Goal: Information Seeking & Learning: Learn about a topic

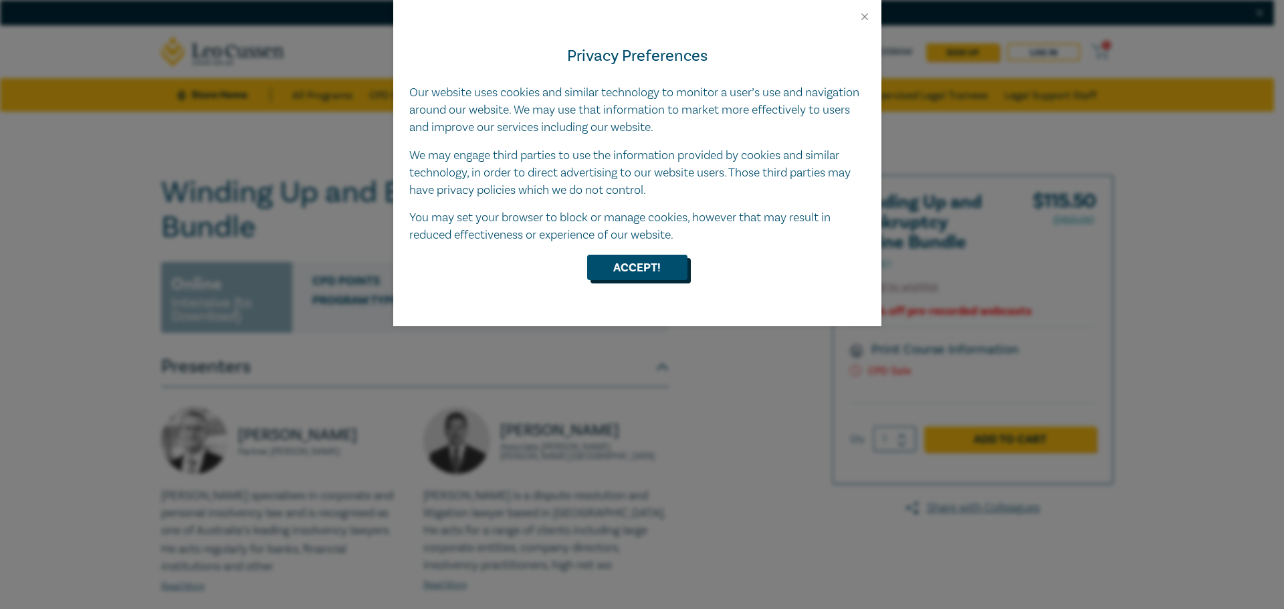
click at [677, 265] on button "Accept!" at bounding box center [637, 267] width 100 height 25
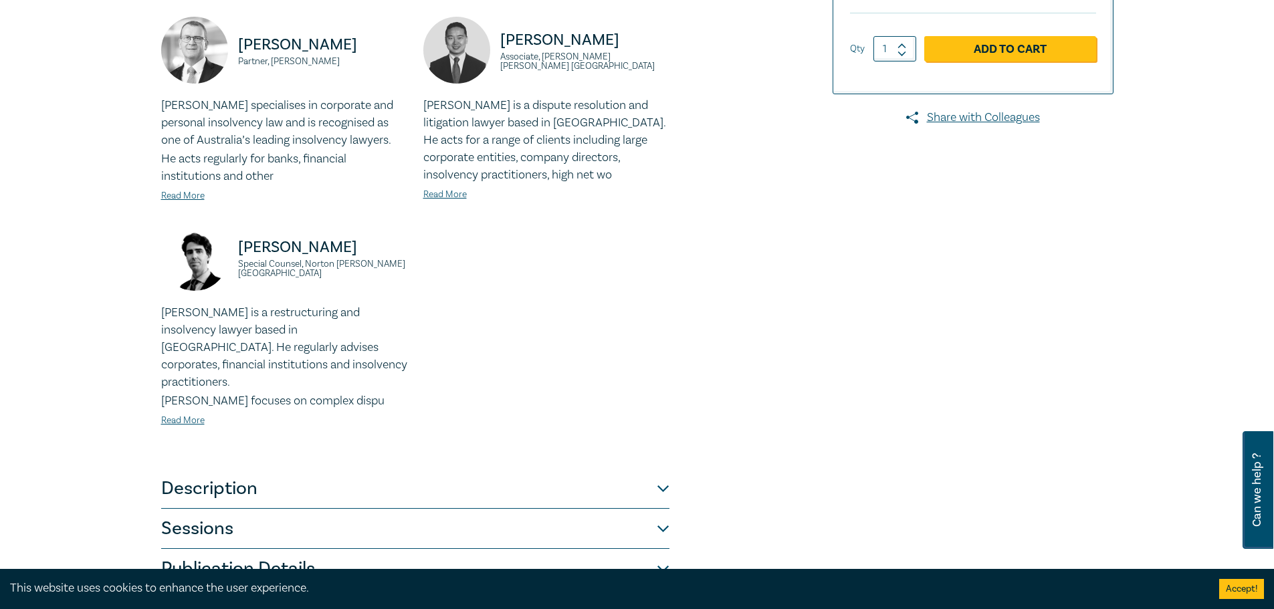
scroll to position [468, 0]
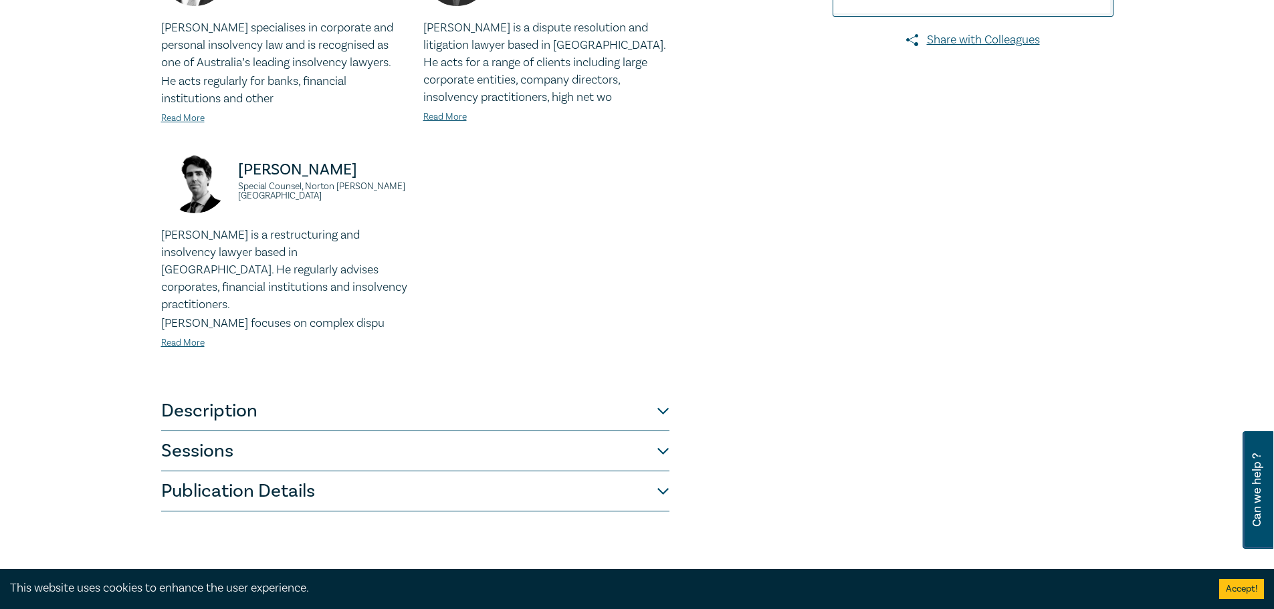
click at [475, 394] on button "Description" at bounding box center [415, 411] width 508 height 40
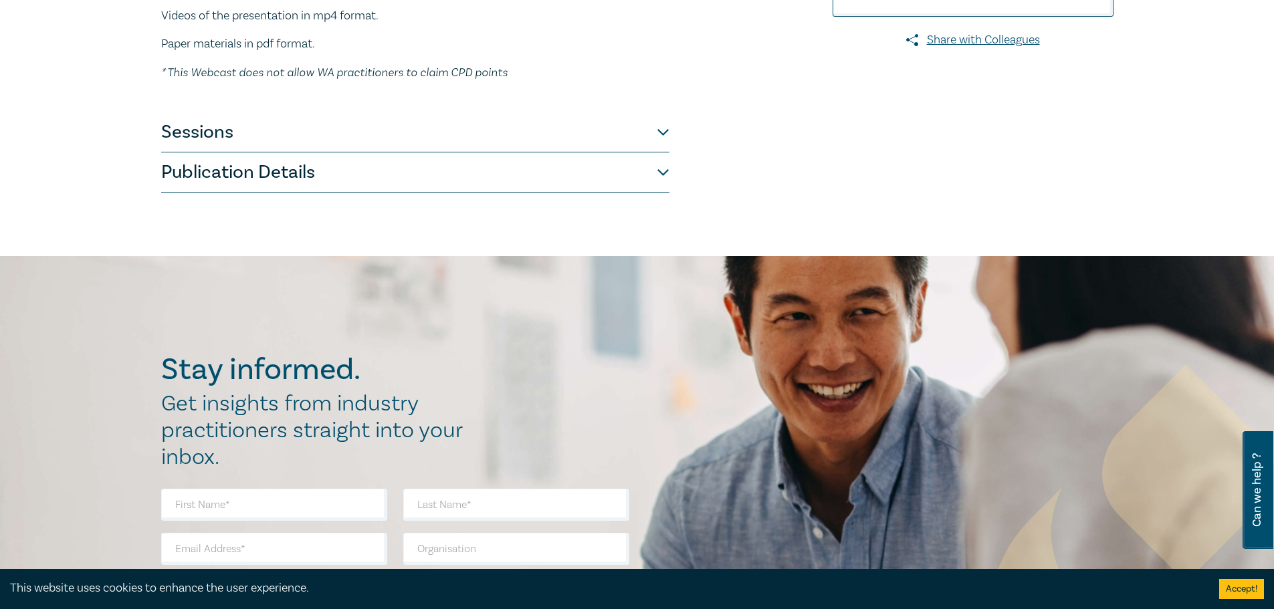
click at [407, 123] on button "Sessions" at bounding box center [415, 132] width 508 height 40
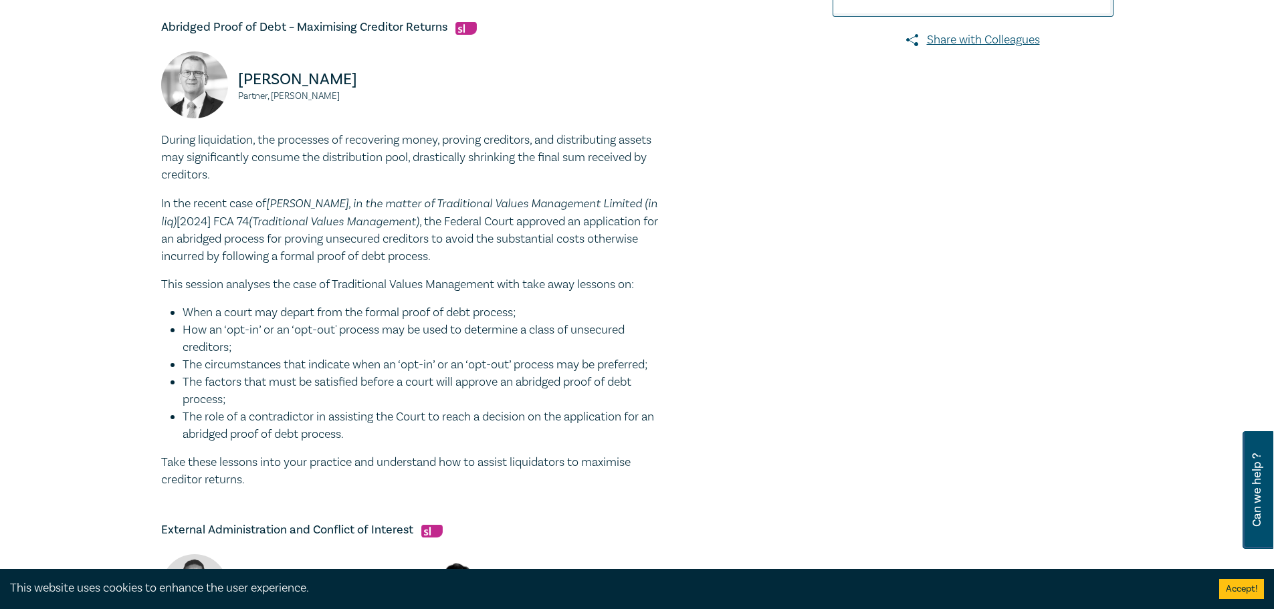
click at [347, 294] on p "This session analyses the case of Traditional Values Management with take away …" at bounding box center [415, 284] width 508 height 17
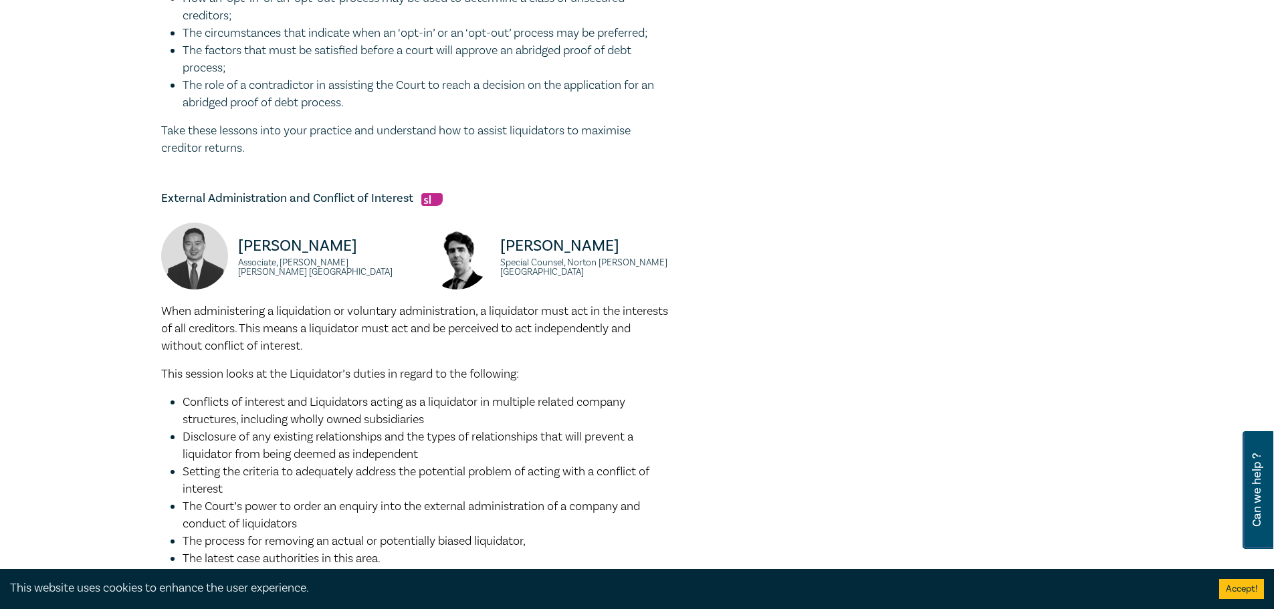
scroll to position [802, 0]
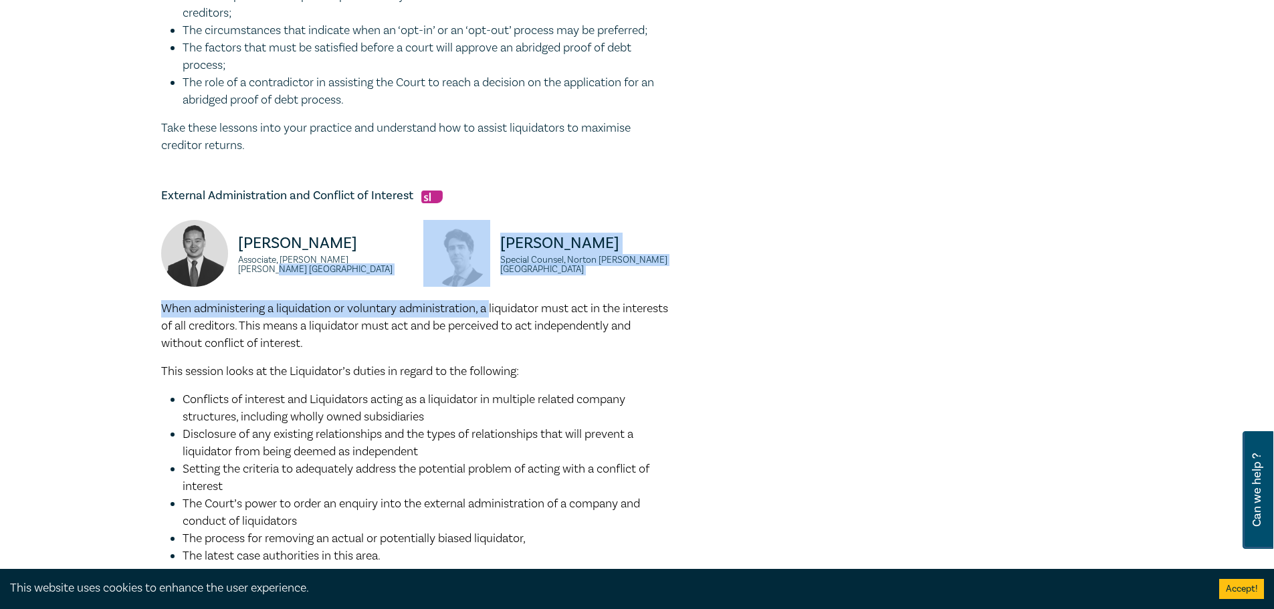
drag, startPoint x: 160, startPoint y: 300, endPoint x: 493, endPoint y: 307, distance: 332.4
click at [493, 307] on div "External Administration and Conflict of Interest Michael Gu Associate, Norton R…" at bounding box center [415, 399] width 508 height 423
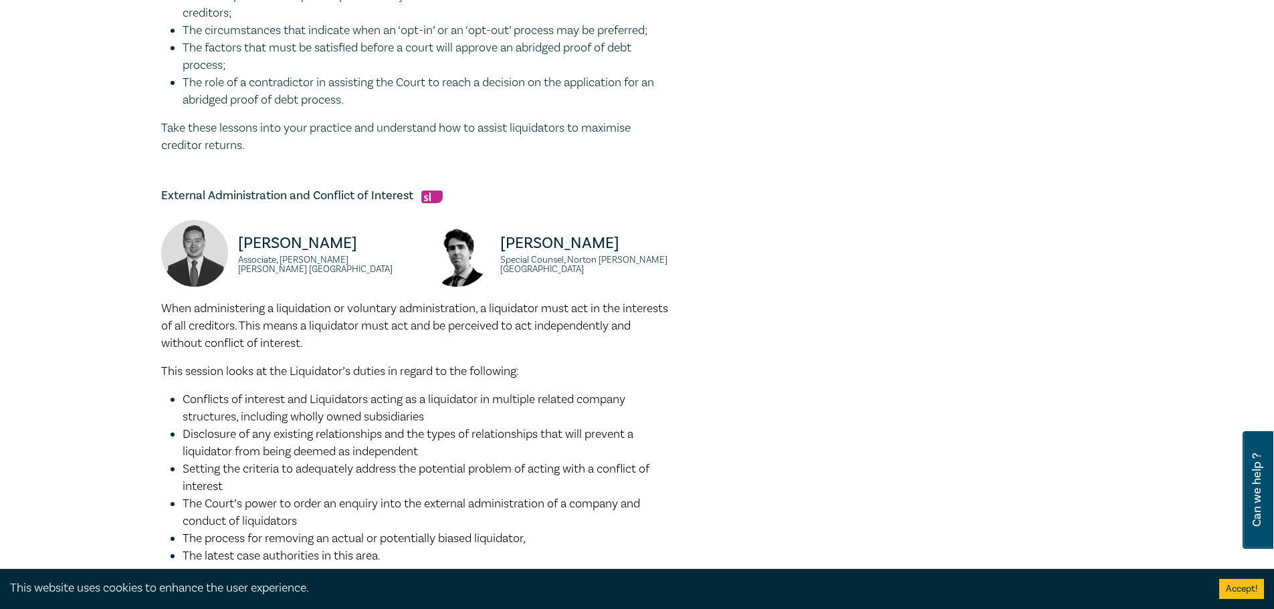
click at [428, 320] on span "When administering a liquidation or voluntary administration, a liquidator must…" at bounding box center [414, 326] width 507 height 50
drag, startPoint x: 498, startPoint y: 308, endPoint x: 708, endPoint y: 348, distance: 213.6
click at [708, 348] on div "Winding Up and Bankruptcy Online Bundle O24081 Online Intensive (to Download) C…" at bounding box center [475, 27] width 645 height 1308
click at [208, 326] on span "When administering a liquidation or voluntary administration, a liquidator must…" at bounding box center [414, 326] width 507 height 50
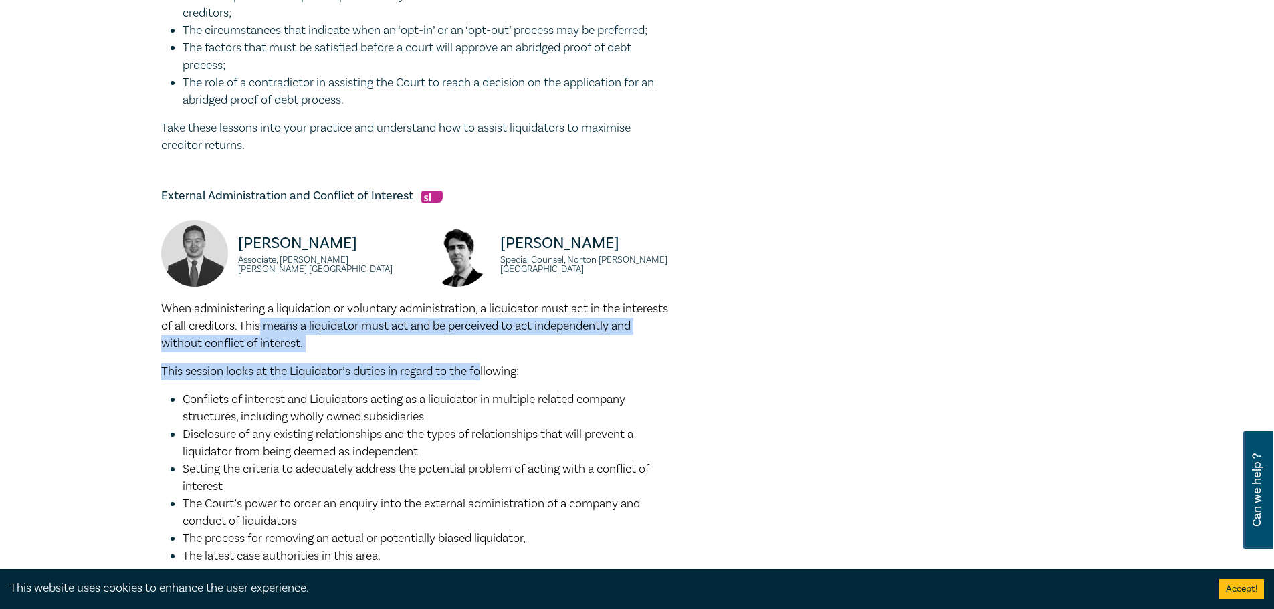
drag, startPoint x: 437, startPoint y: 337, endPoint x: 483, endPoint y: 374, distance: 59.4
click at [485, 366] on div "When administering a liquidation or voluntary administration, a liquidator must…" at bounding box center [415, 455] width 508 height 310
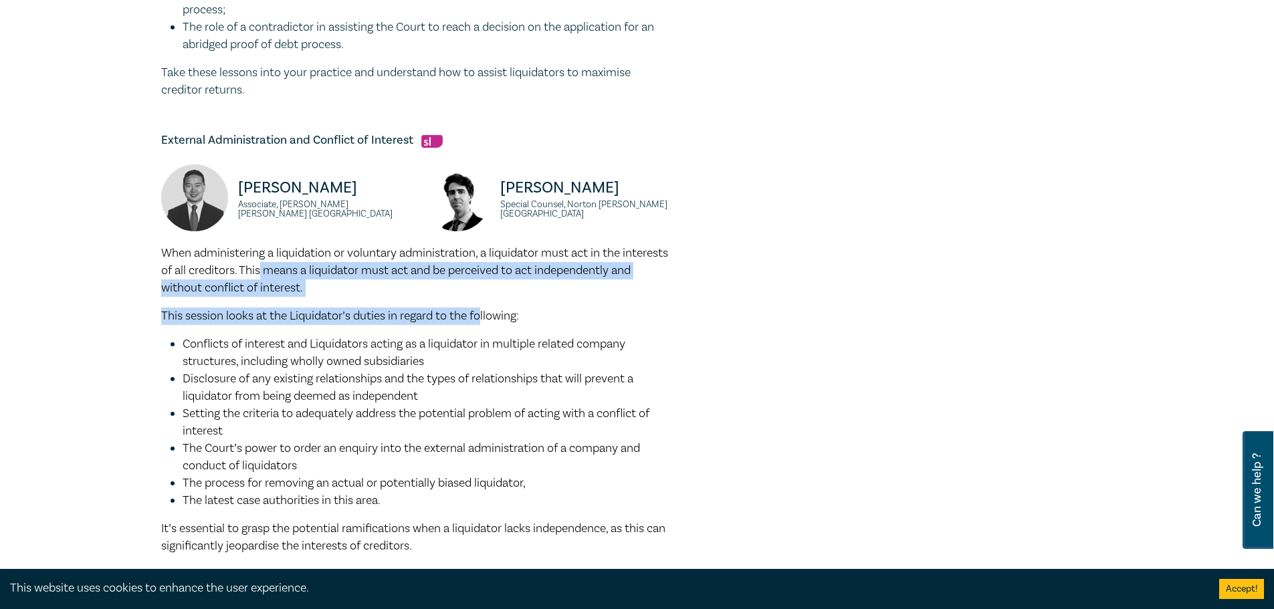
scroll to position [602, 0]
